Goal: Navigation & Orientation: Locate item on page

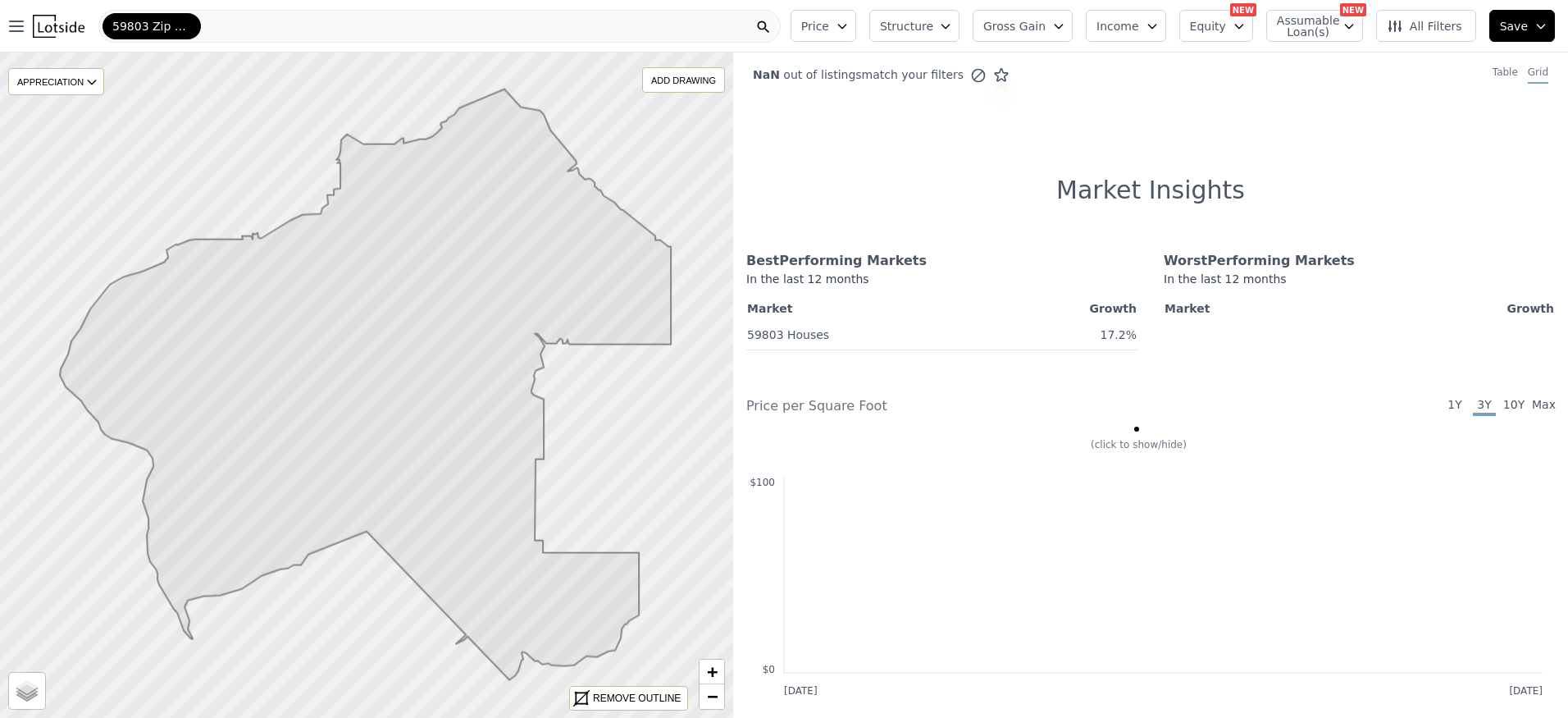
click at [361, 363] on icon at bounding box center [365, 385] width 611 height 591
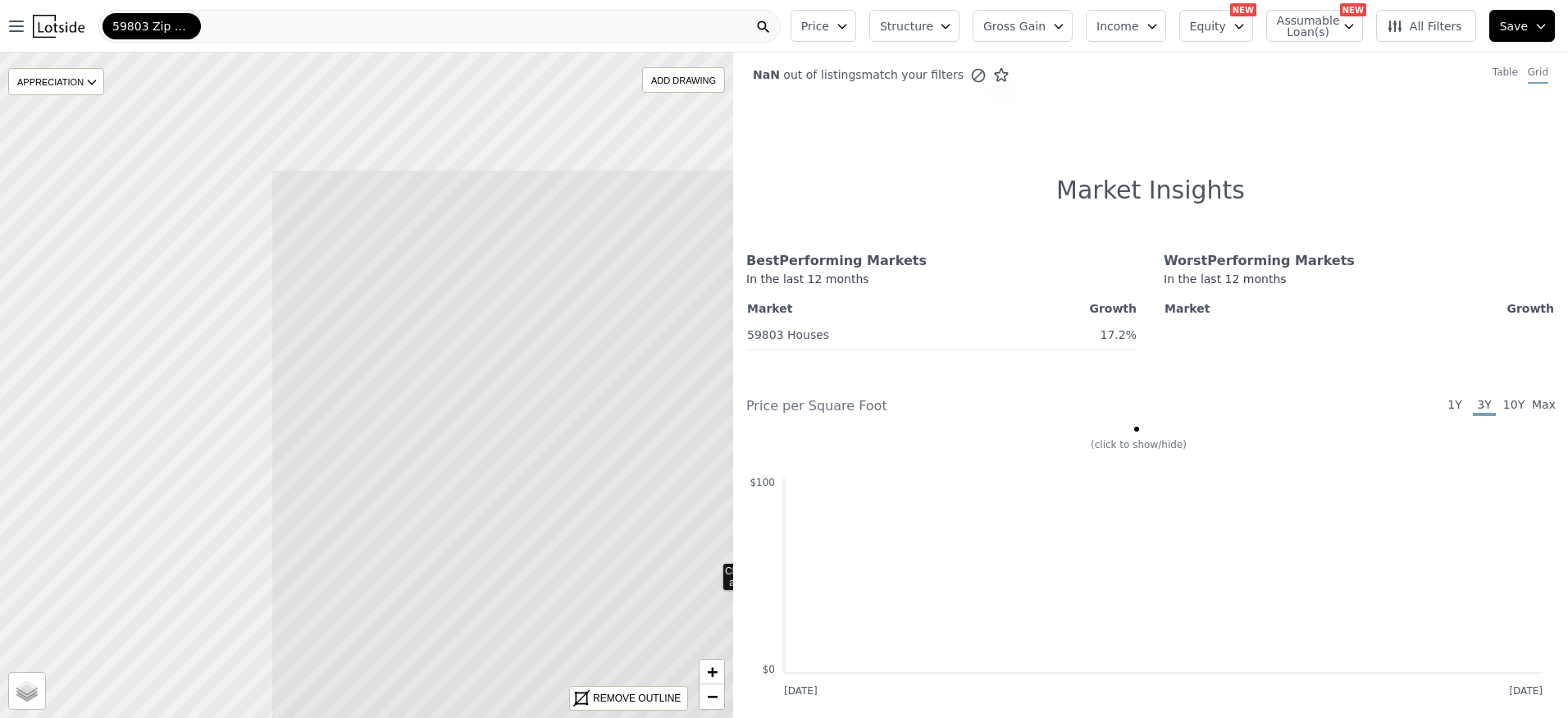
drag, startPoint x: 235, startPoint y: 388, endPoint x: 581, endPoint y: 571, distance: 391.4
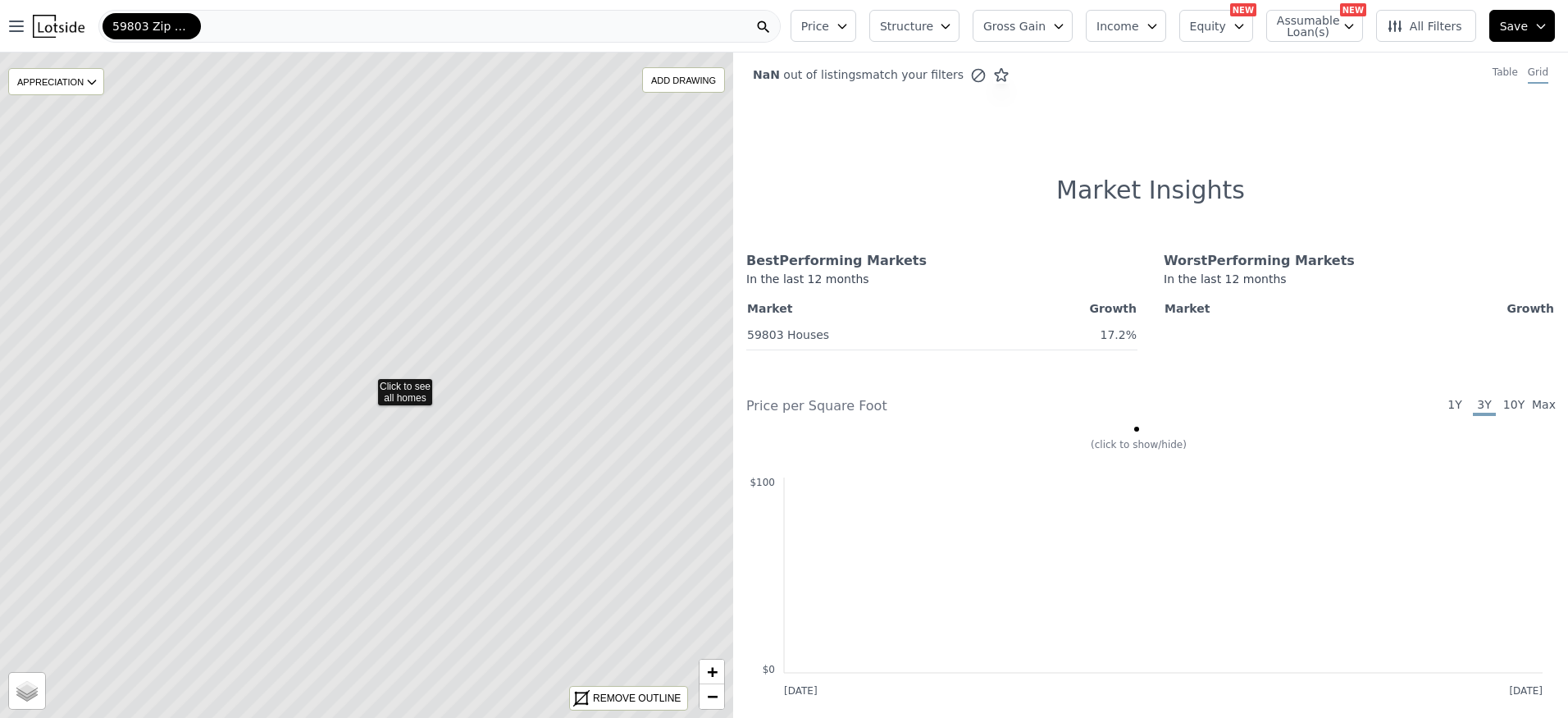
click at [388, 229] on icon at bounding box center [367, 386] width 884 height 802
click at [432, 258] on icon at bounding box center [367, 386] width 884 height 802
click at [445, 320] on icon at bounding box center [367, 386] width 884 height 802
